Goal: Communication & Community: Answer question/provide support

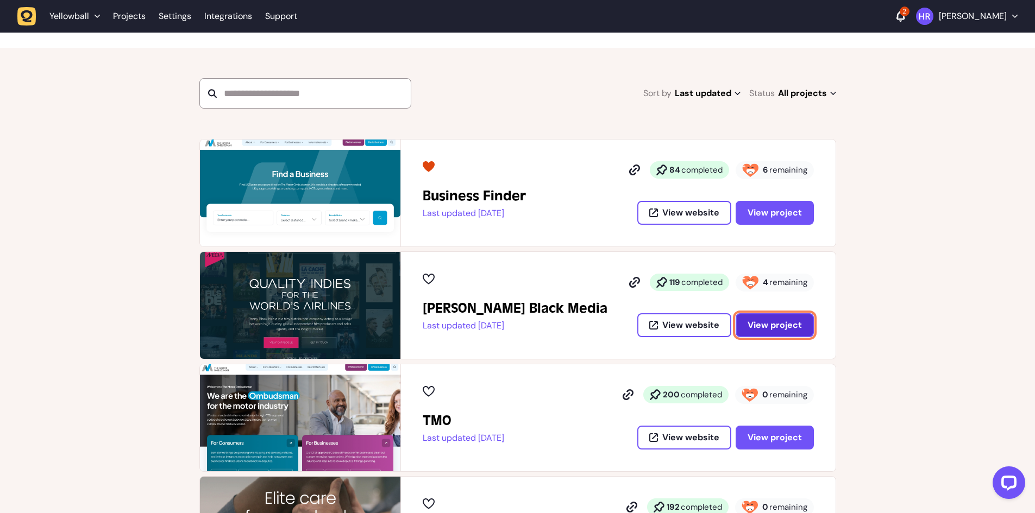
click at [775, 325] on span "View project" at bounding box center [775, 325] width 54 height 9
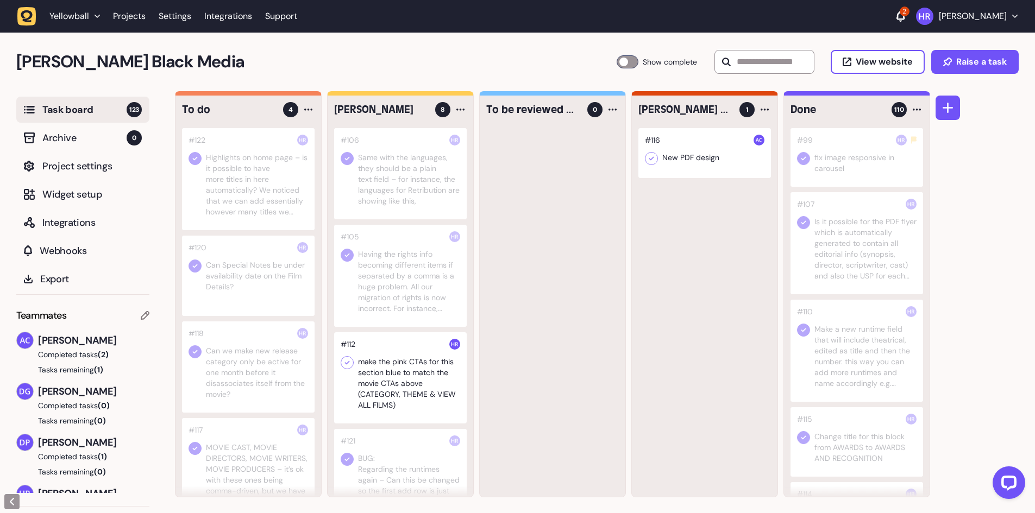
click at [636, 62] on label "Show complete" at bounding box center [657, 61] width 81 height 13
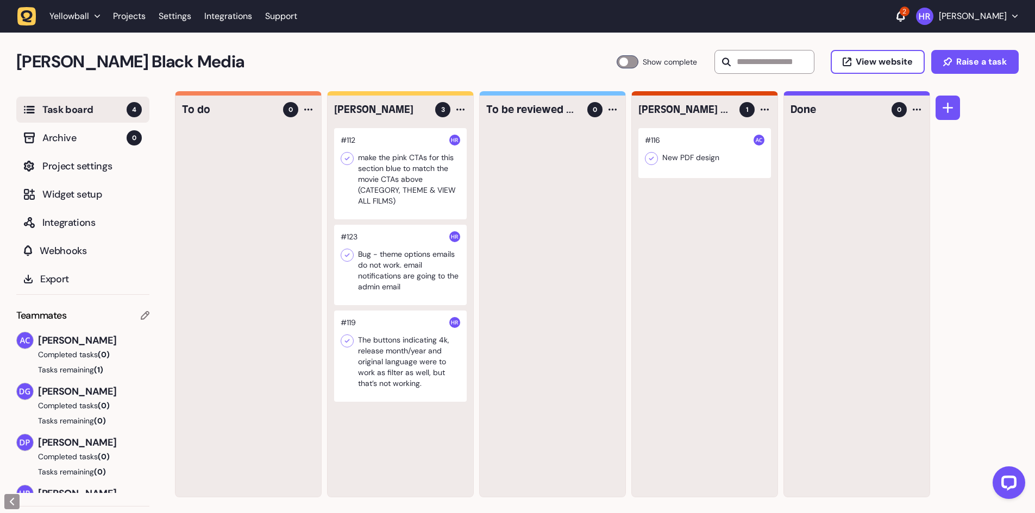
click at [380, 254] on div at bounding box center [400, 265] width 133 height 80
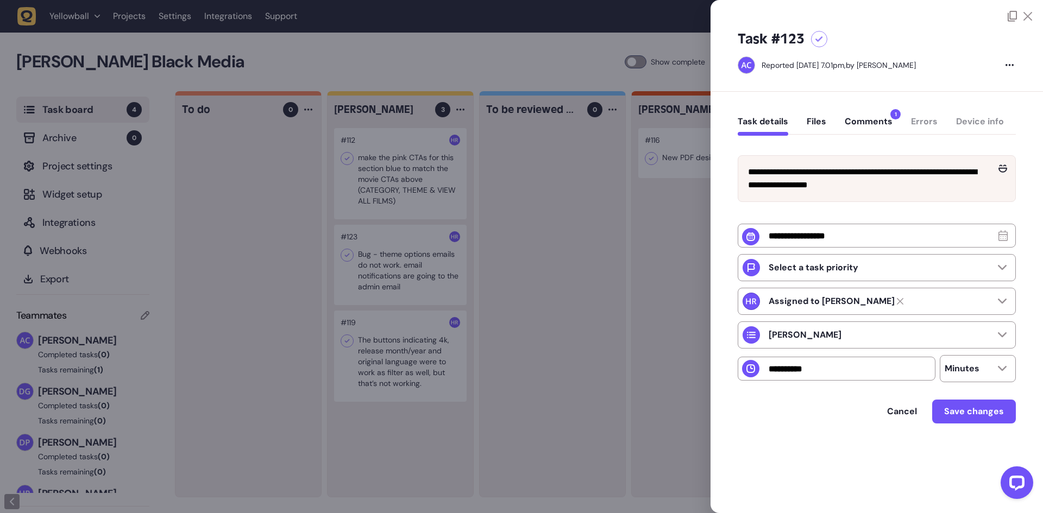
click at [851, 122] on button "Comments 1" at bounding box center [869, 126] width 48 height 20
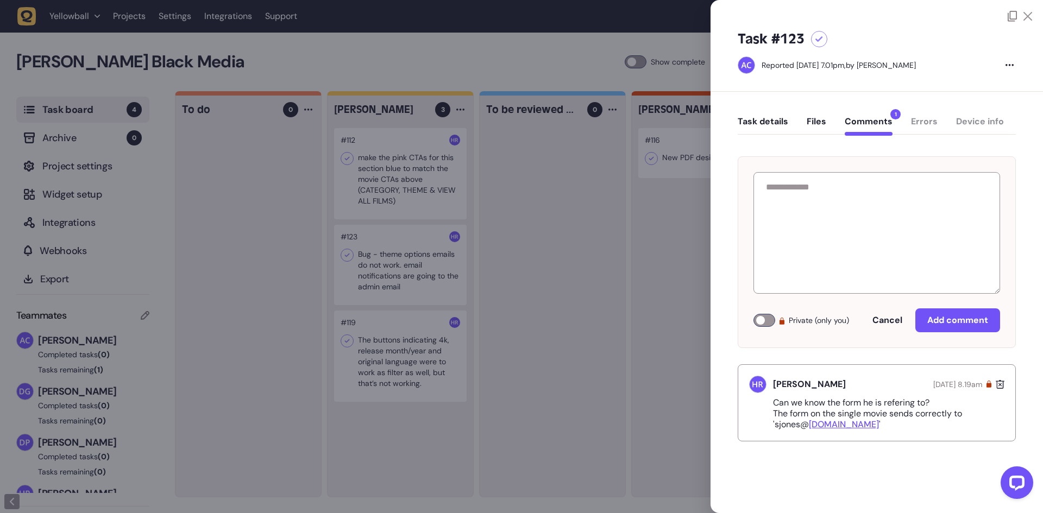
click at [564, 175] on div at bounding box center [521, 256] width 1043 height 513
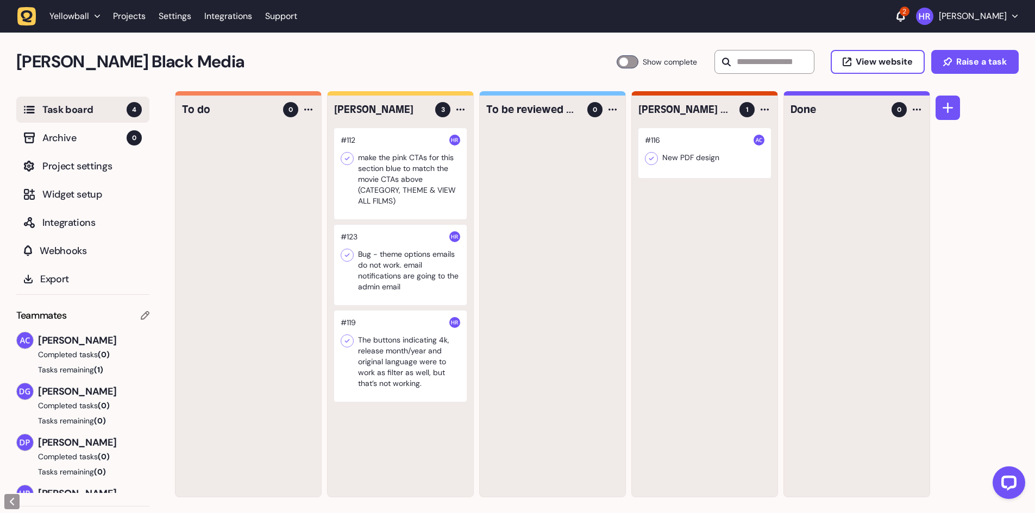
click at [382, 359] on div at bounding box center [400, 356] width 133 height 91
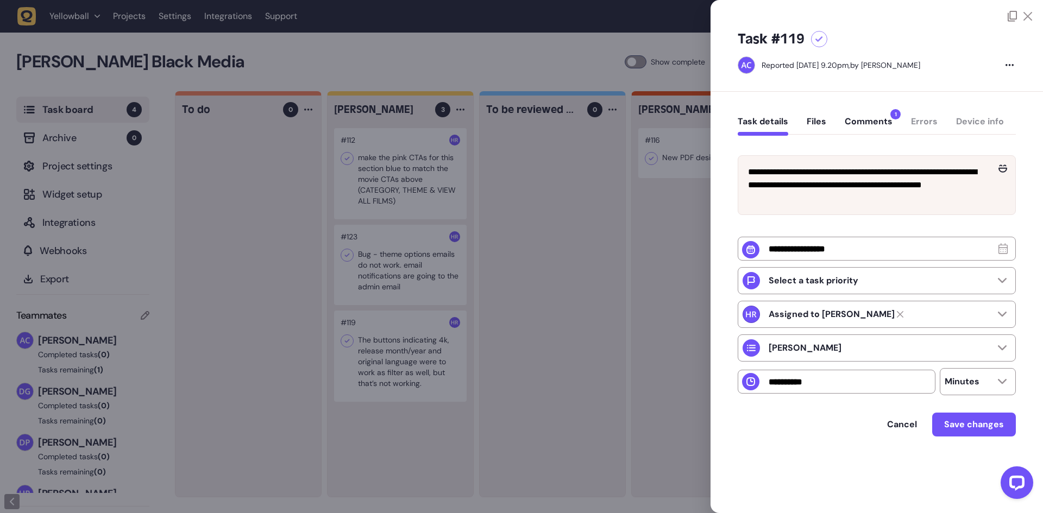
click at [868, 127] on button "Comments 1" at bounding box center [869, 126] width 48 height 20
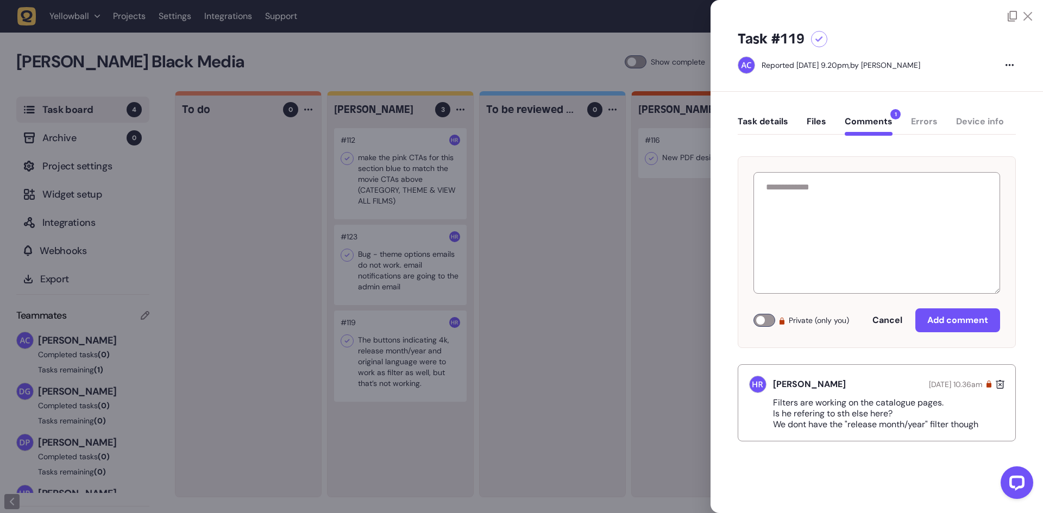
click at [769, 127] on button "Task details" at bounding box center [763, 126] width 51 height 20
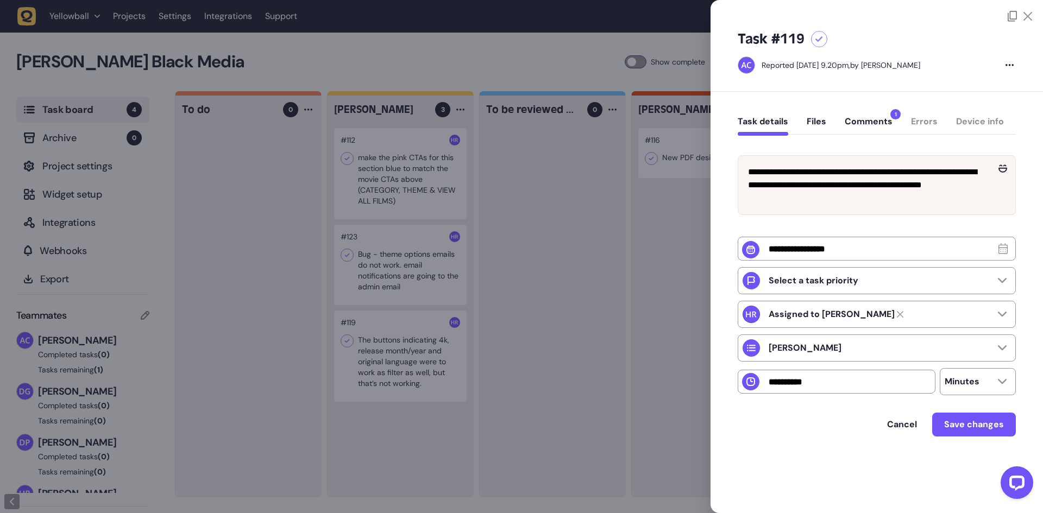
click at [853, 122] on button "Comments 1" at bounding box center [869, 126] width 48 height 20
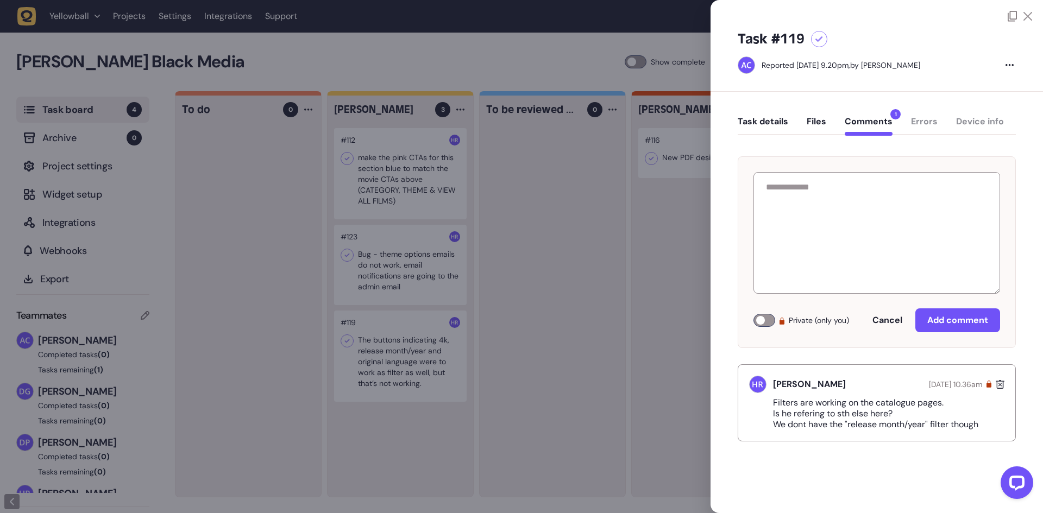
drag, startPoint x: 768, startPoint y: 400, endPoint x: 850, endPoint y: 433, distance: 88.0
click at [850, 430] on div "Filters are working on the catalogue pages. Is he refering to sth else here? We…" at bounding box center [876, 414] width 255 height 33
copy p "Filters are working on the catalogue pages. Is he refering to sth else here? We…"
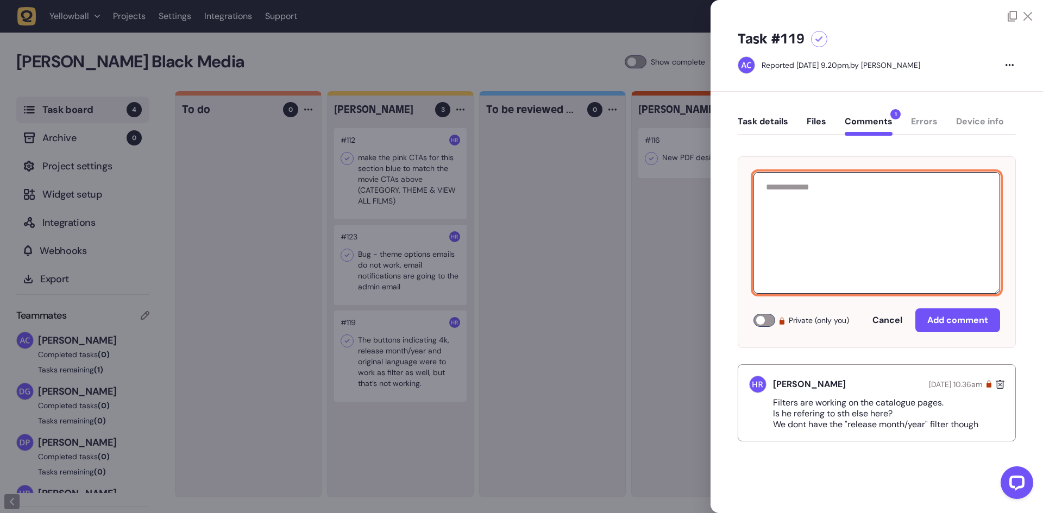
click at [819, 246] on textarea at bounding box center [877, 233] width 247 height 122
paste textarea "**********"
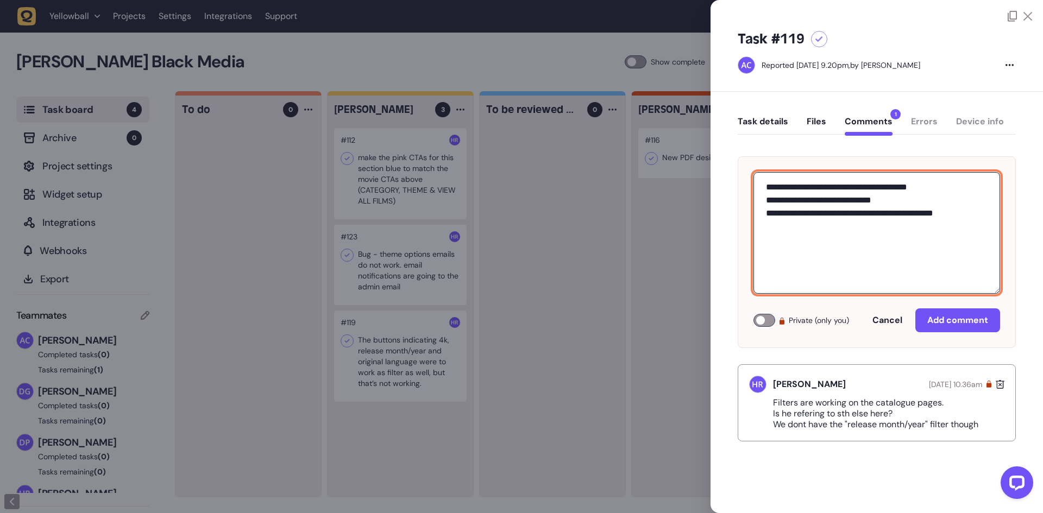
click at [771, 190] on textarea "**********" at bounding box center [877, 233] width 247 height 122
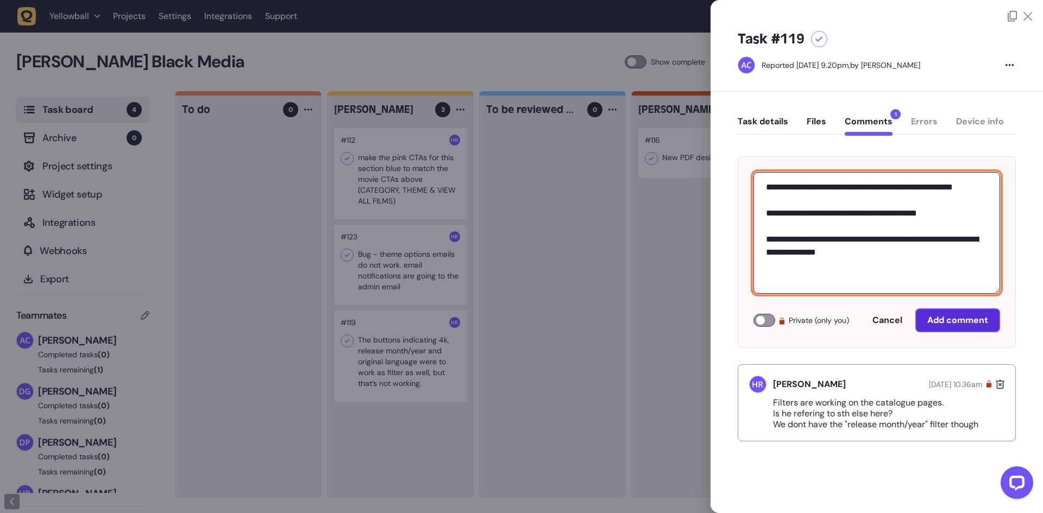
type textarea "**********"
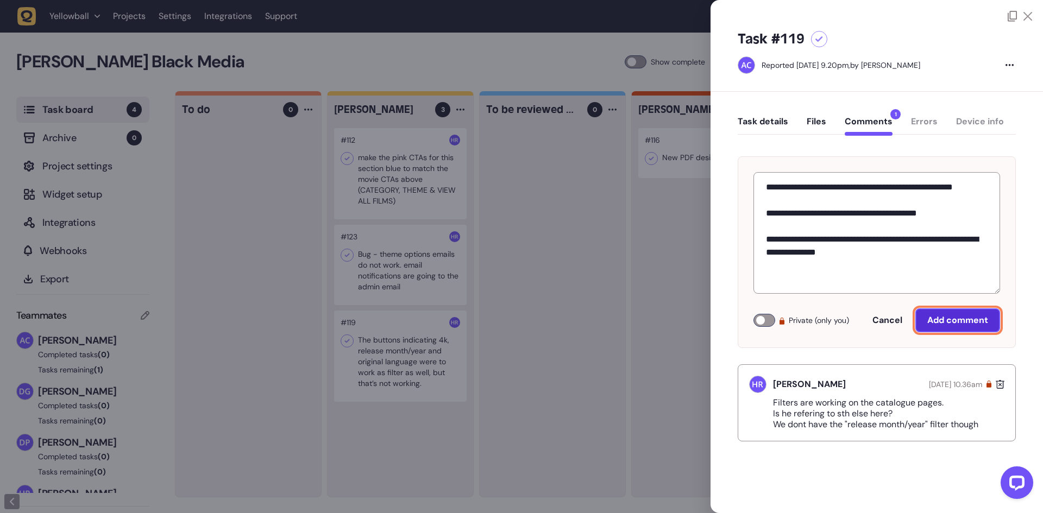
click at [940, 323] on span "Add comment" at bounding box center [957, 320] width 61 height 9
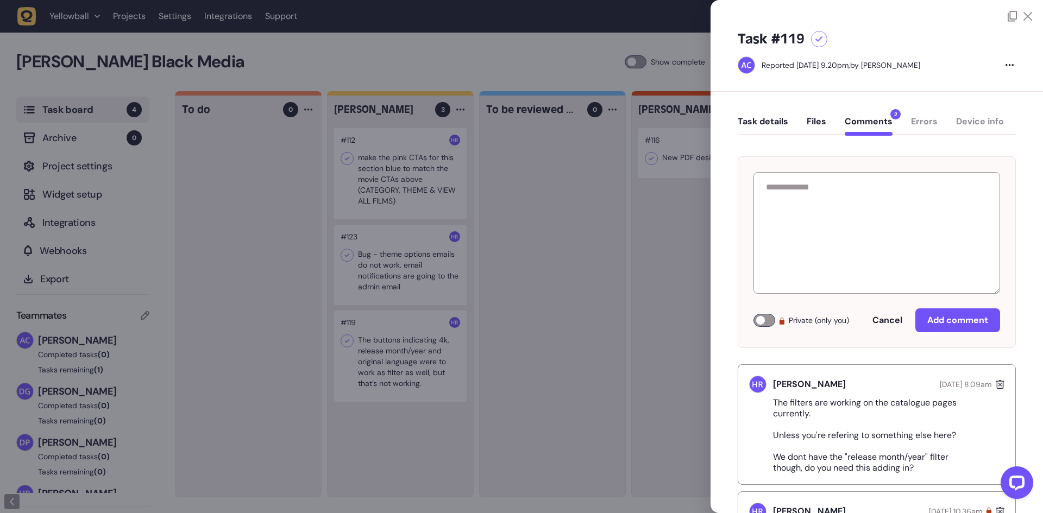
click at [595, 218] on div at bounding box center [521, 256] width 1043 height 513
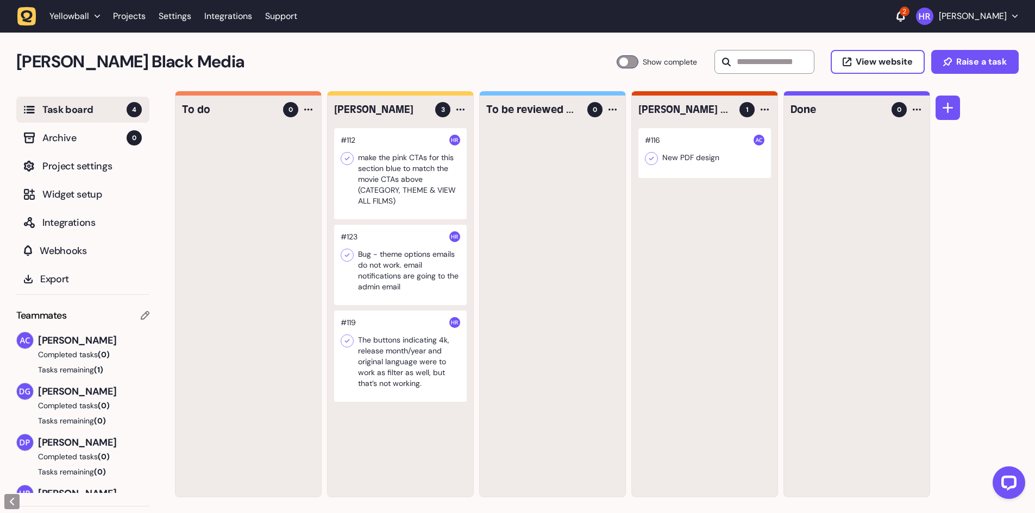
click at [401, 269] on div at bounding box center [400, 265] width 133 height 80
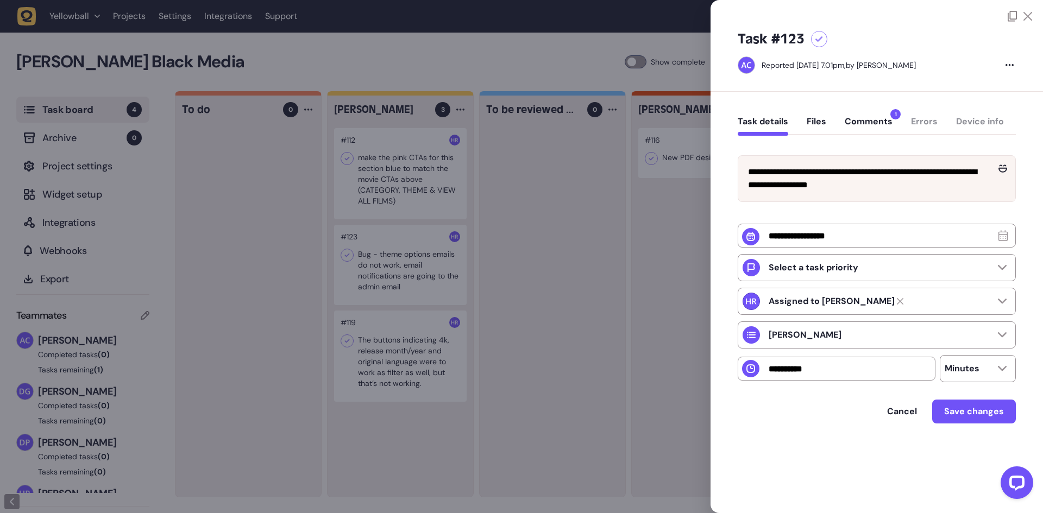
click at [392, 173] on div at bounding box center [521, 256] width 1043 height 513
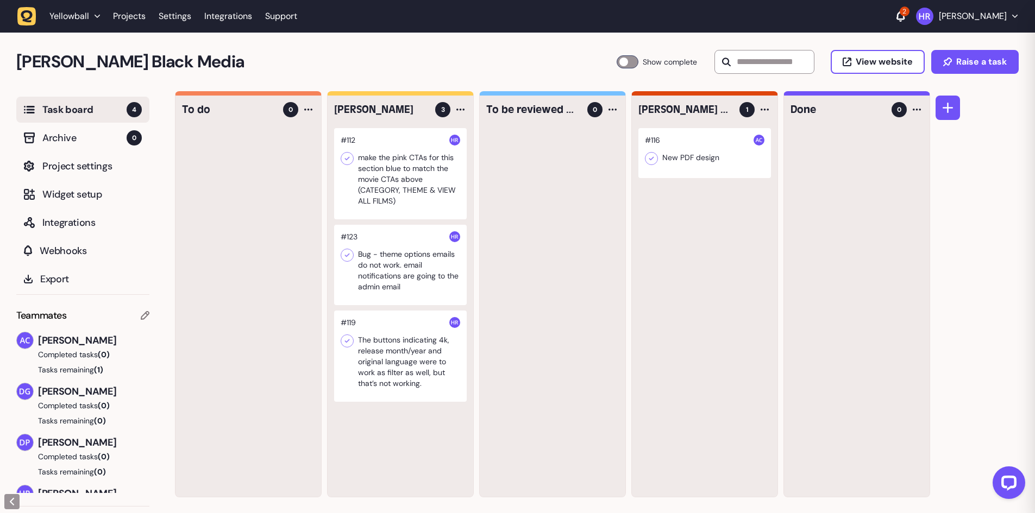
click at [399, 165] on div at bounding box center [400, 173] width 133 height 91
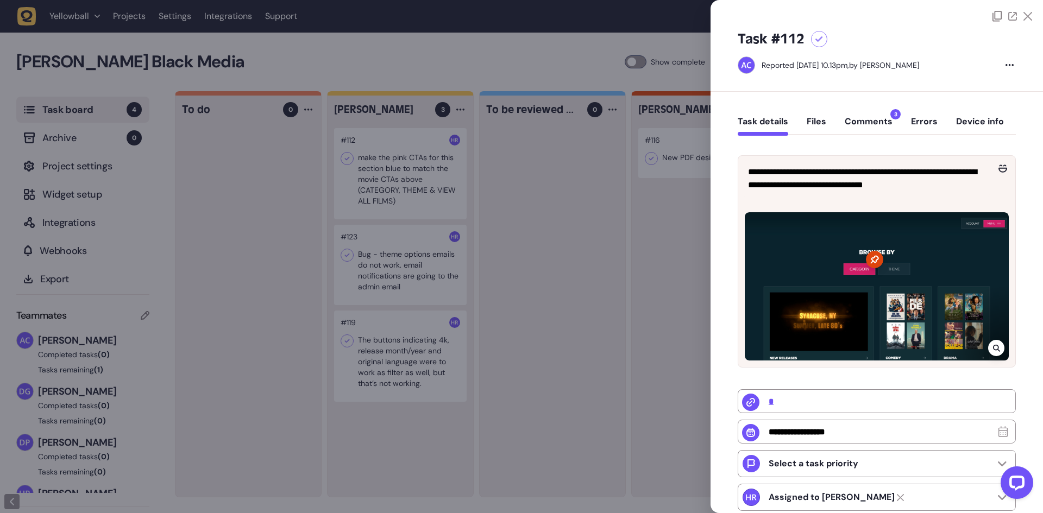
click at [435, 346] on div at bounding box center [521, 256] width 1043 height 513
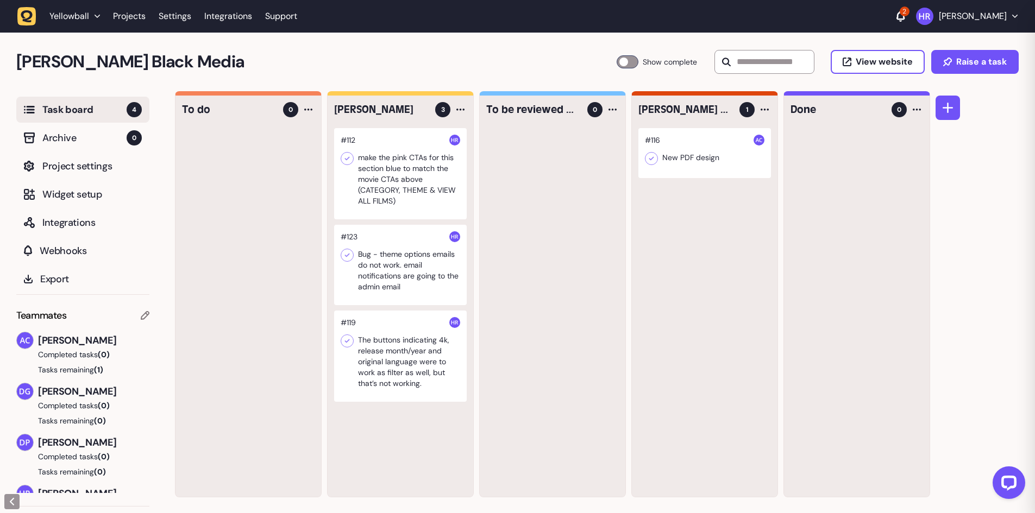
click at [417, 348] on div at bounding box center [400, 356] width 133 height 91
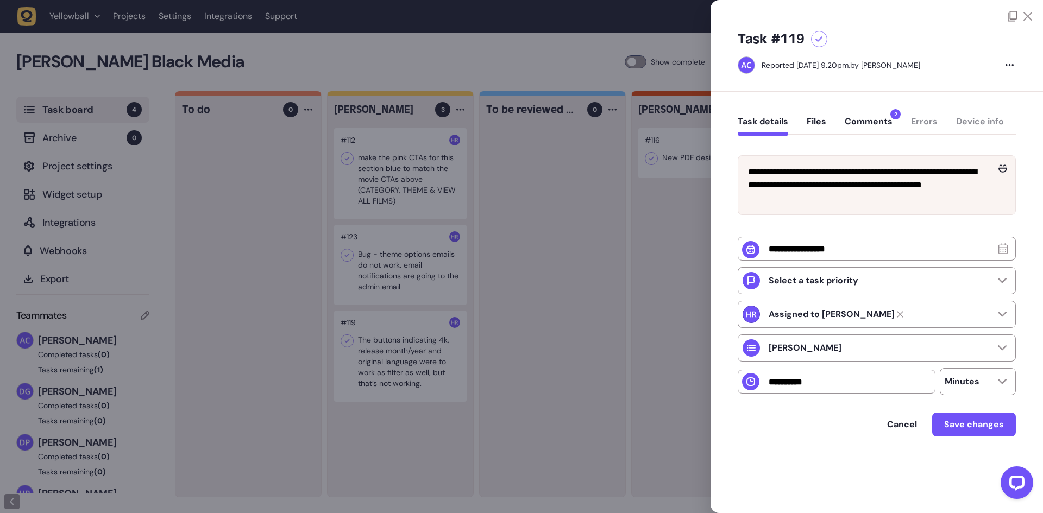
click at [880, 112] on div "Task details Files Comments 2 Errors Device info" at bounding box center [877, 124] width 278 height 32
click at [870, 123] on button "Comments 2" at bounding box center [869, 126] width 48 height 20
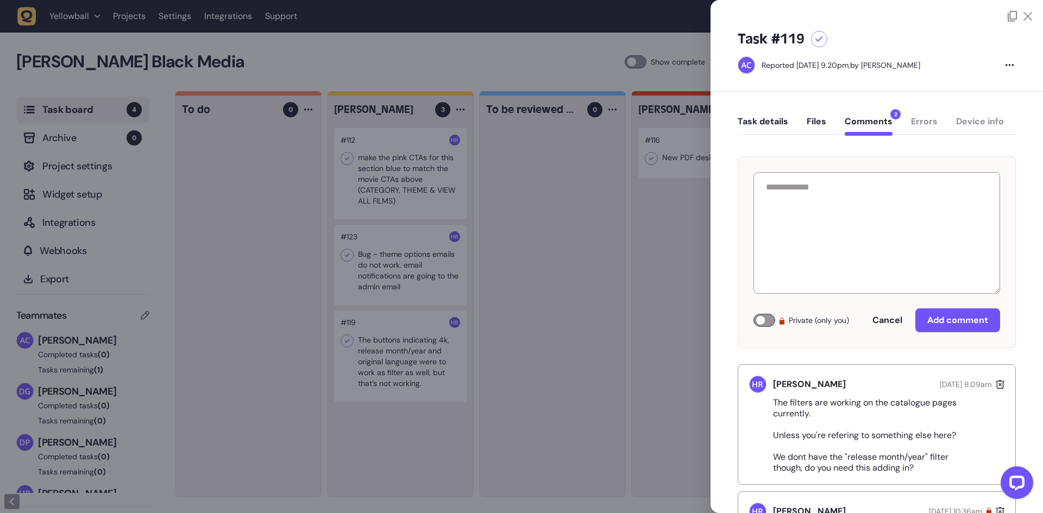
click at [582, 251] on div at bounding box center [521, 256] width 1043 height 513
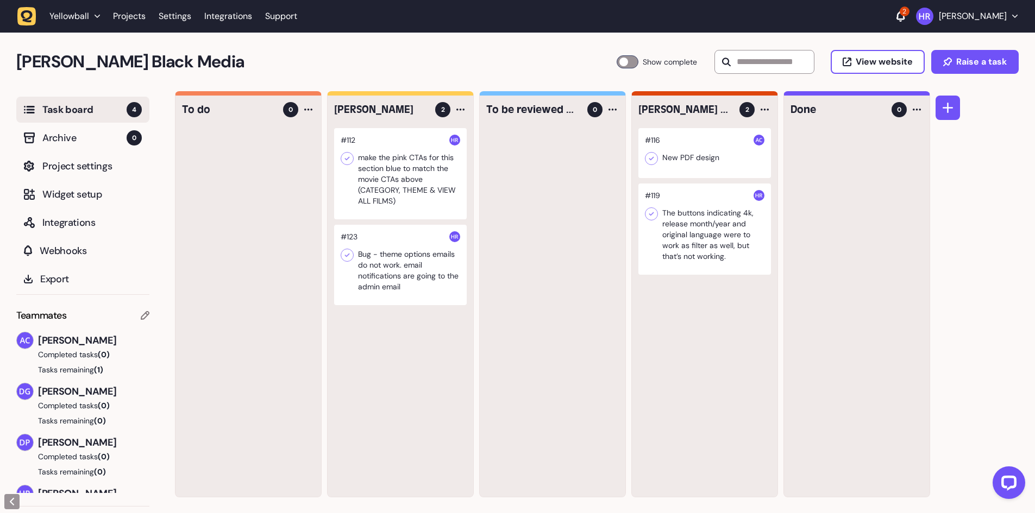
click at [410, 187] on div at bounding box center [400, 173] width 133 height 91
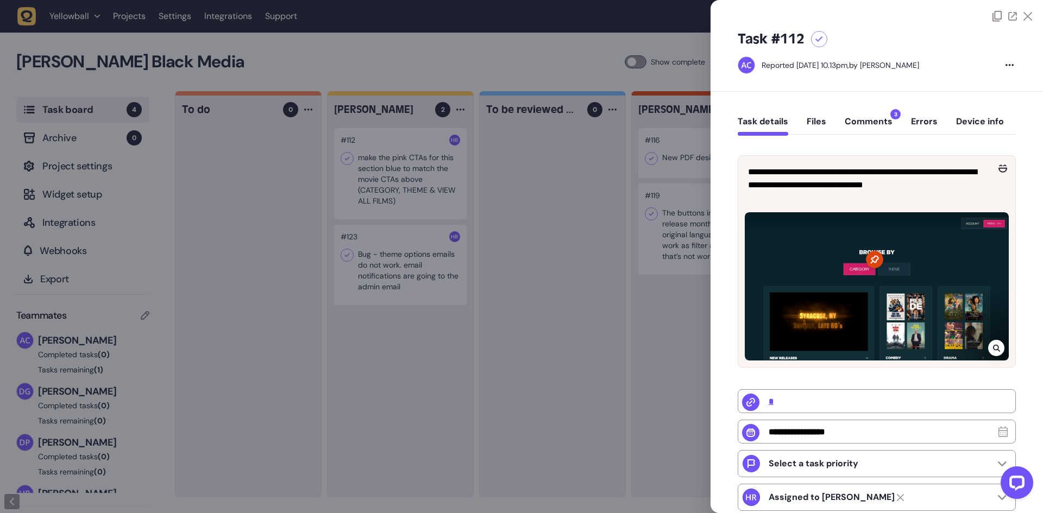
click at [865, 122] on button "Comments 3" at bounding box center [869, 126] width 48 height 20
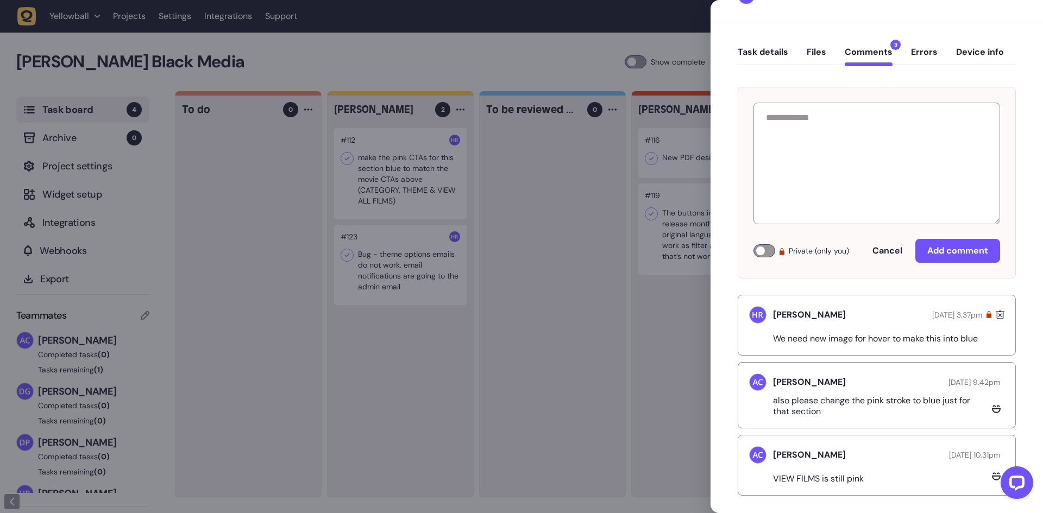
scroll to position [85, 0]
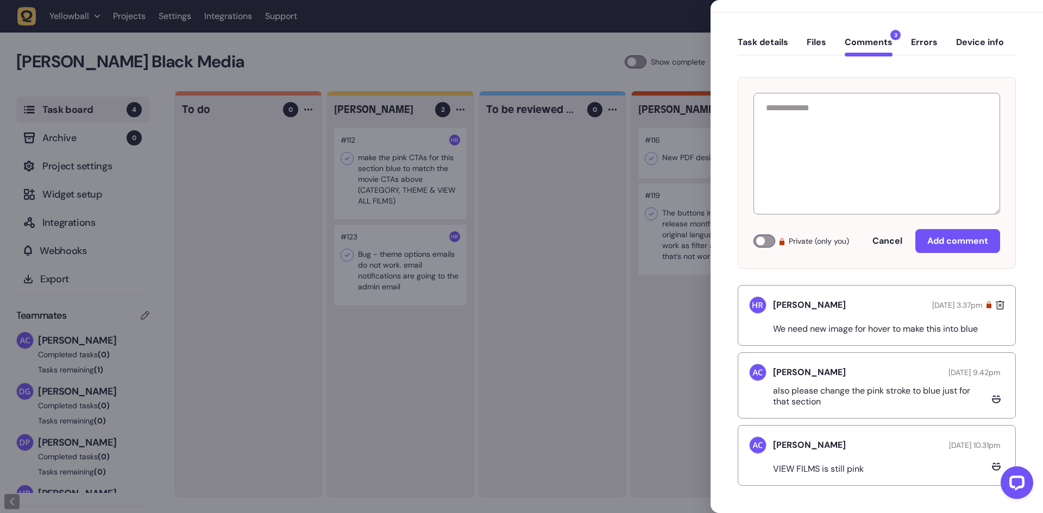
click at [785, 43] on button "Task details" at bounding box center [763, 47] width 51 height 20
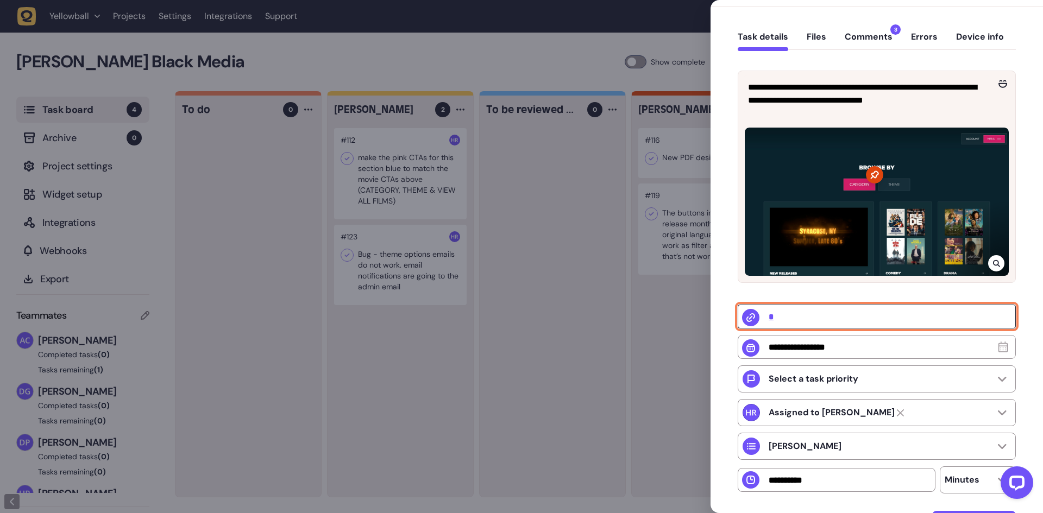
click at [771, 317] on input "*" at bounding box center [877, 317] width 278 height 24
